Goal: Information Seeking & Learning: Learn about a topic

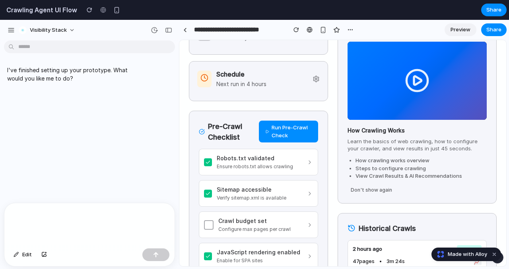
scroll to position [86, 0]
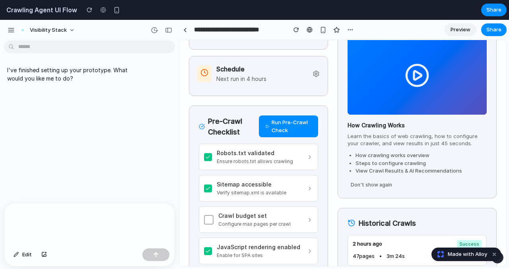
click at [204, 190] on button at bounding box center [208, 189] width 8 height 8
click at [205, 190] on button at bounding box center [209, 189] width 10 height 10
click at [207, 224] on button at bounding box center [209, 220] width 10 height 10
click at [212, 250] on div "JavaScript rendering enabled Enable for SPA sites" at bounding box center [255, 251] width 103 height 16
click at [209, 251] on button at bounding box center [208, 252] width 8 height 8
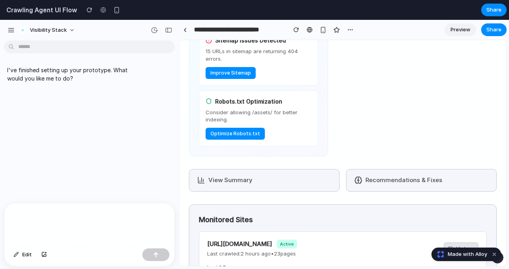
scroll to position [496, 0]
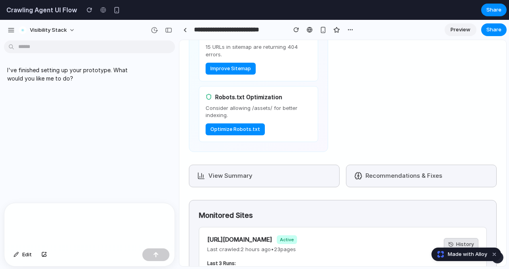
click at [286, 172] on button "View Summary" at bounding box center [264, 176] width 151 height 23
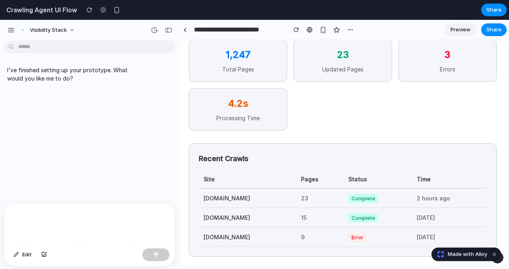
scroll to position [0, 0]
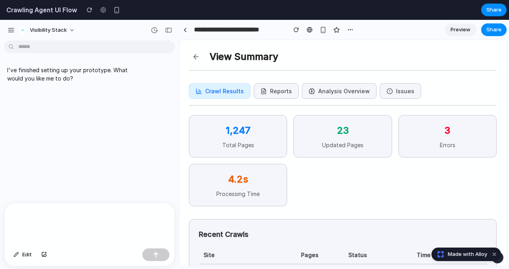
click at [268, 97] on button "Reports" at bounding box center [276, 90] width 45 height 15
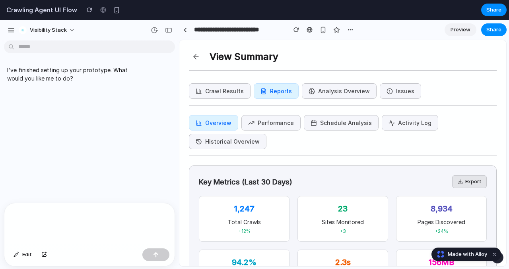
click at [322, 95] on button "Analysis Overview" at bounding box center [339, 90] width 75 height 15
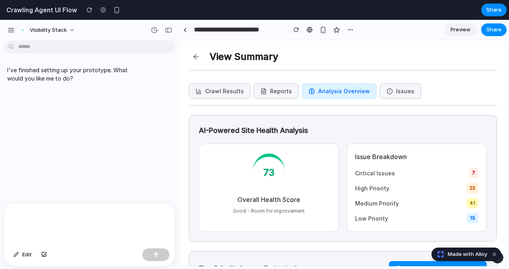
click at [380, 94] on button "Issues" at bounding box center [400, 90] width 41 height 15
